Goal: Navigation & Orientation: Find specific page/section

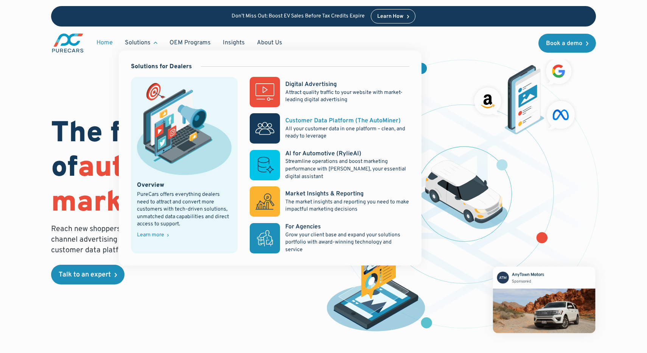
click at [310, 118] on div "Customer Data Platform (The AutoMiner)" at bounding box center [342, 121] width 115 height 8
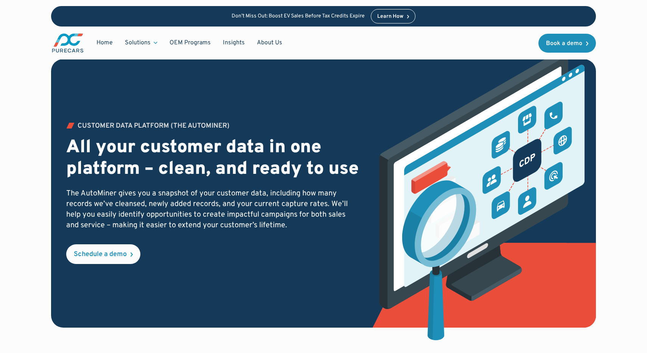
scroll to position [11, 0]
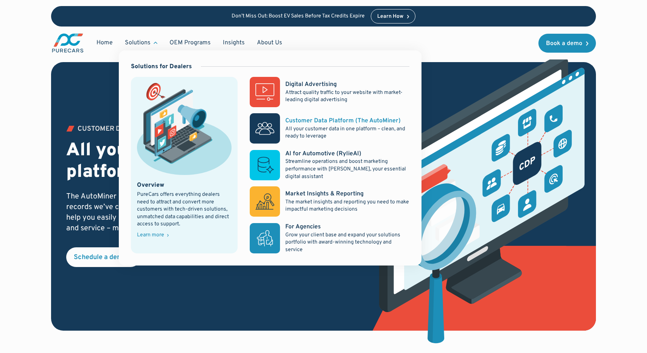
click at [330, 122] on div "Customer Data Platform (The AutoMiner)" at bounding box center [342, 121] width 115 height 8
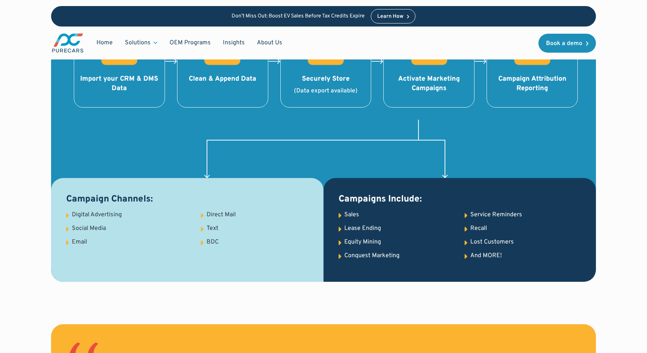
scroll to position [879, 0]
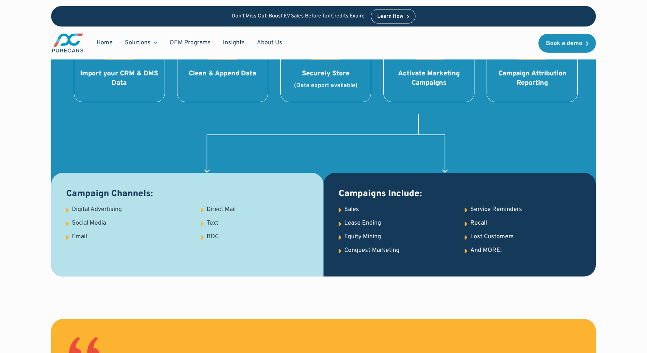
click at [71, 44] on img "main" at bounding box center [67, 43] width 33 height 21
